Goal: Task Accomplishment & Management: Use online tool/utility

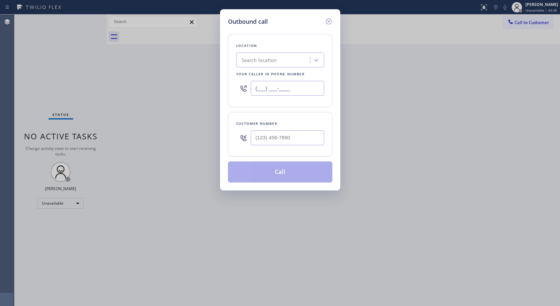
drag, startPoint x: 285, startPoint y: 82, endPoint x: 224, endPoint y: 71, distance: 62.0
click at [224, 72] on div "Outbound call Location Search location Your caller id phone number (___) ___-__…" at bounding box center [280, 99] width 120 height 181
paste input "521) 963"
drag, startPoint x: 223, startPoint y: 79, endPoint x: 210, endPoint y: 78, distance: 13.6
click at [210, 78] on div "Outbound call Location Search location Your caller id phone number (521) 963-__…" at bounding box center [280, 153] width 560 height 306
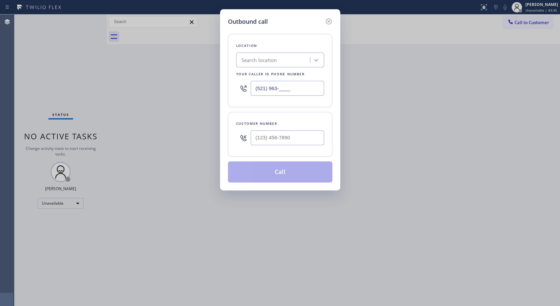
paste input "10) 640-8236"
type input "[PHONE_NUMBER]"
drag, startPoint x: 301, startPoint y: 136, endPoint x: 218, endPoint y: 128, distance: 83.1
click at [221, 129] on div "Outbound call Location Subzero Appliance Repair Hayward Your caller id phone nu…" at bounding box center [280, 99] width 120 height 181
paste input "949) 331-8127"
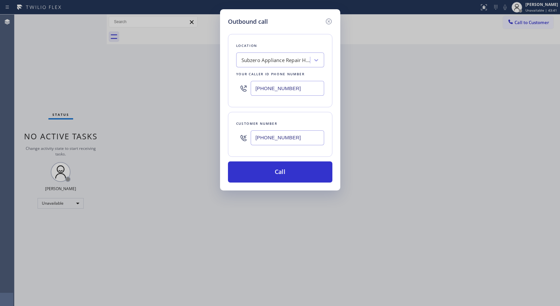
type input "[PHONE_NUMBER]"
click at [281, 179] on button "Call" at bounding box center [280, 171] width 104 height 21
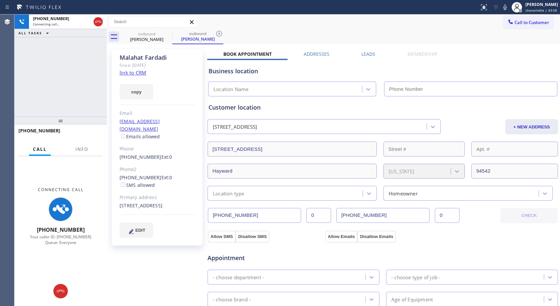
type input "[PHONE_NUMBER]"
drag, startPoint x: 220, startPoint y: 35, endPoint x: 235, endPoint y: 39, distance: 15.3
click at [220, 35] on icon at bounding box center [219, 34] width 8 height 8
click at [77, 153] on button "Info" at bounding box center [82, 149] width 21 height 13
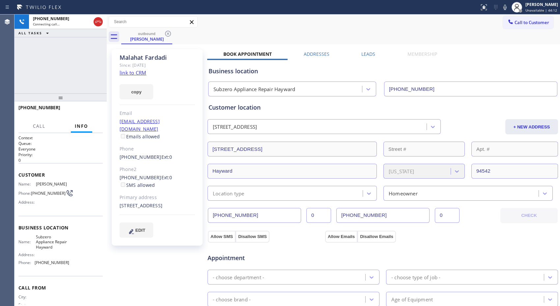
drag, startPoint x: 75, startPoint y: 125, endPoint x: 74, endPoint y: 88, distance: 36.9
click at [74, 93] on div at bounding box center [61, 97] width 92 height 8
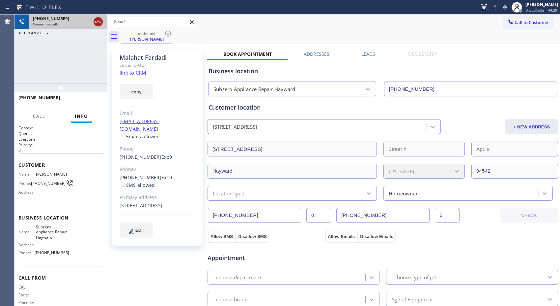
click at [101, 23] on icon at bounding box center [98, 22] width 8 height 8
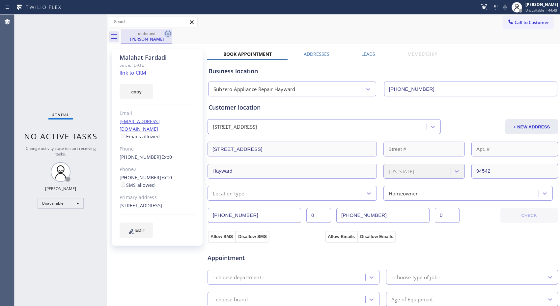
click at [169, 35] on icon at bounding box center [168, 34] width 8 height 8
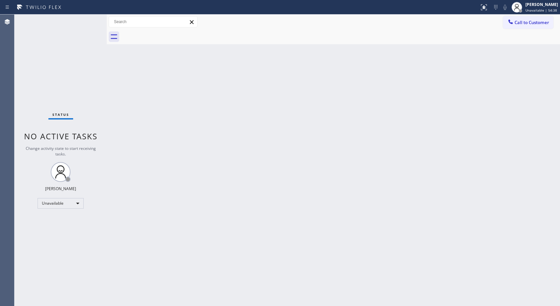
click at [452, 160] on div "Back to Dashboard Change Sender ID Customers Technicians Select a contact Outbo…" at bounding box center [334, 160] width 454 height 291
